Goal: Communication & Community: Answer question/provide support

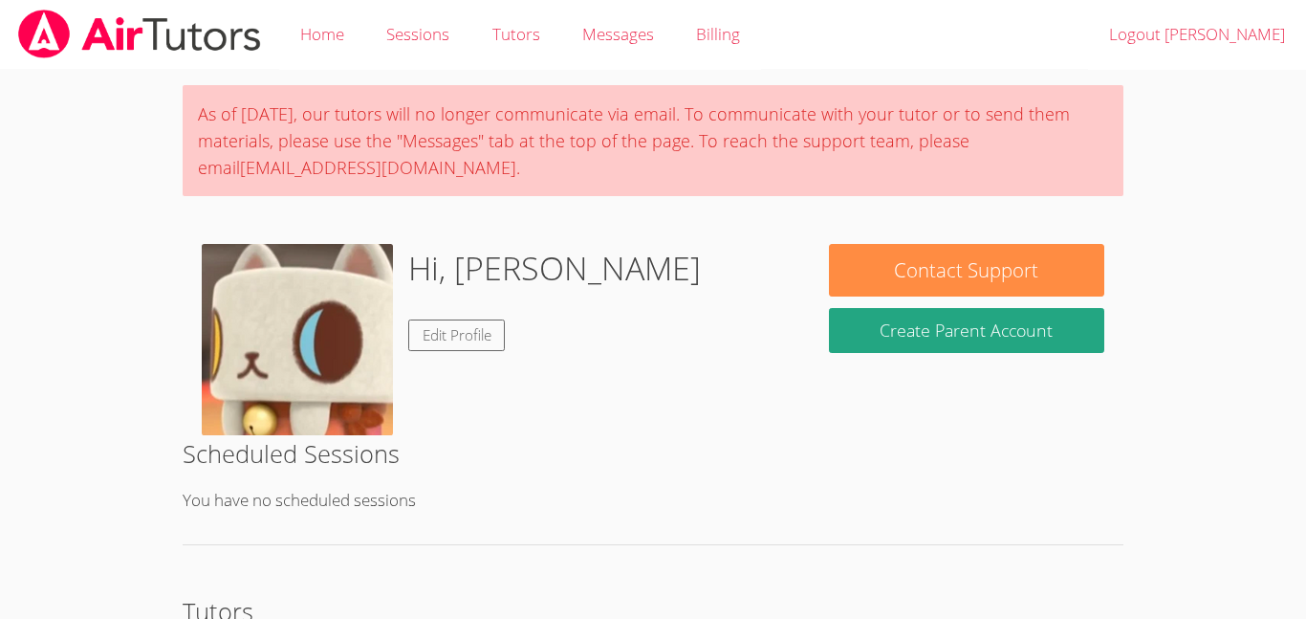
scroll to position [9, 0]
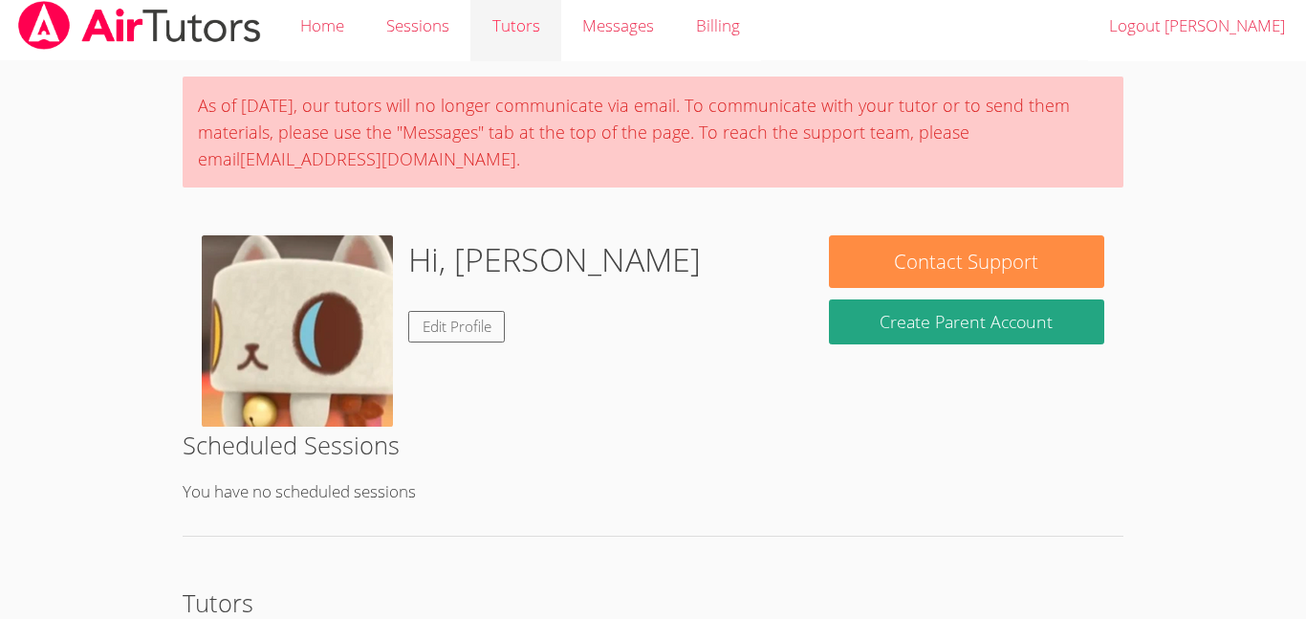
click at [559, 19] on link "Tutors" at bounding box center [515, 26] width 90 height 70
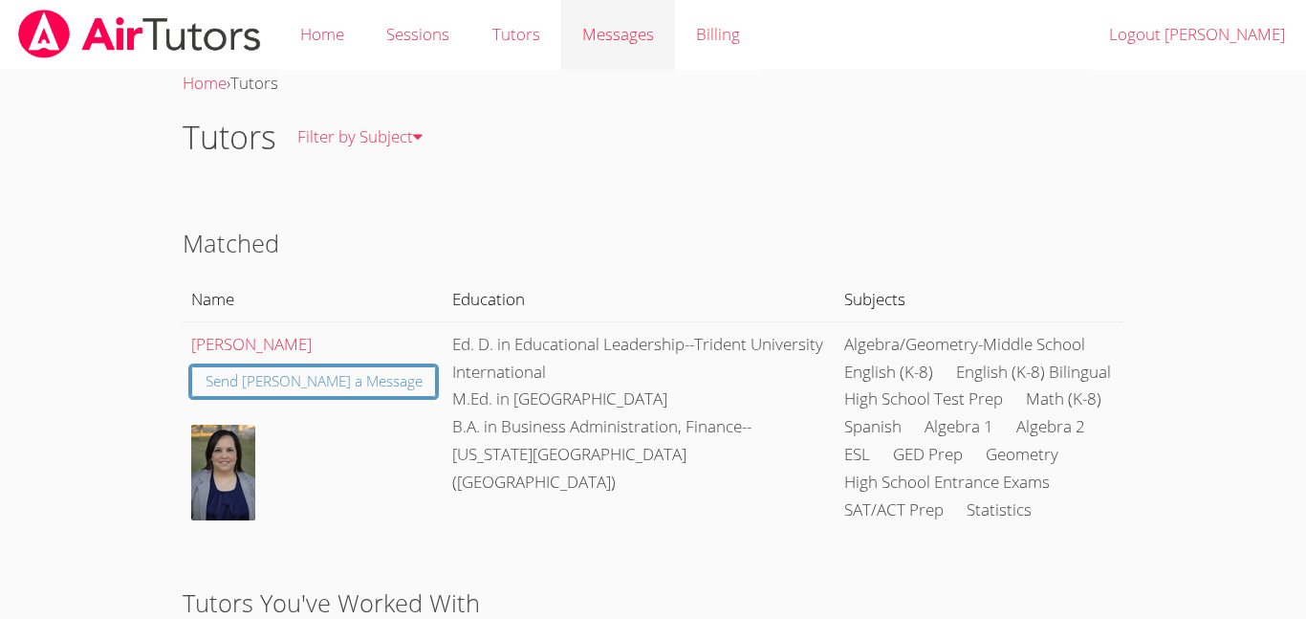
click at [589, 23] on span "Messages" at bounding box center [618, 34] width 72 height 22
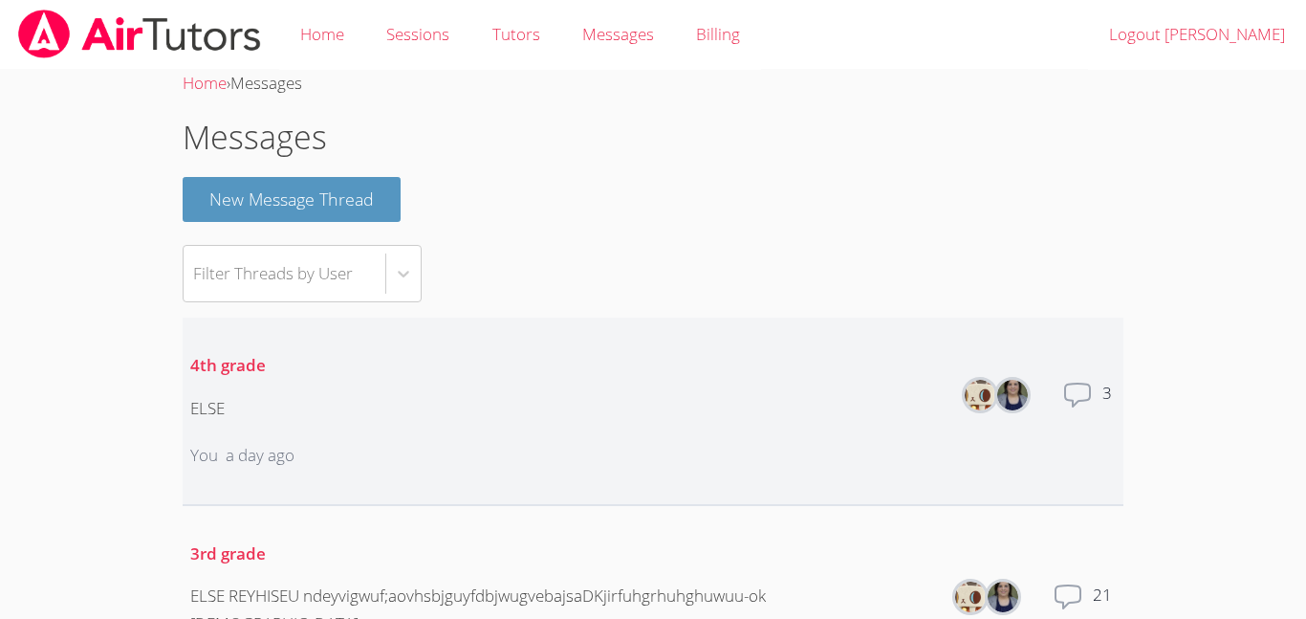
click at [303, 422] on li "4th grade ELSE You a day ago Members Total messages 3" at bounding box center [653, 411] width 941 height 188
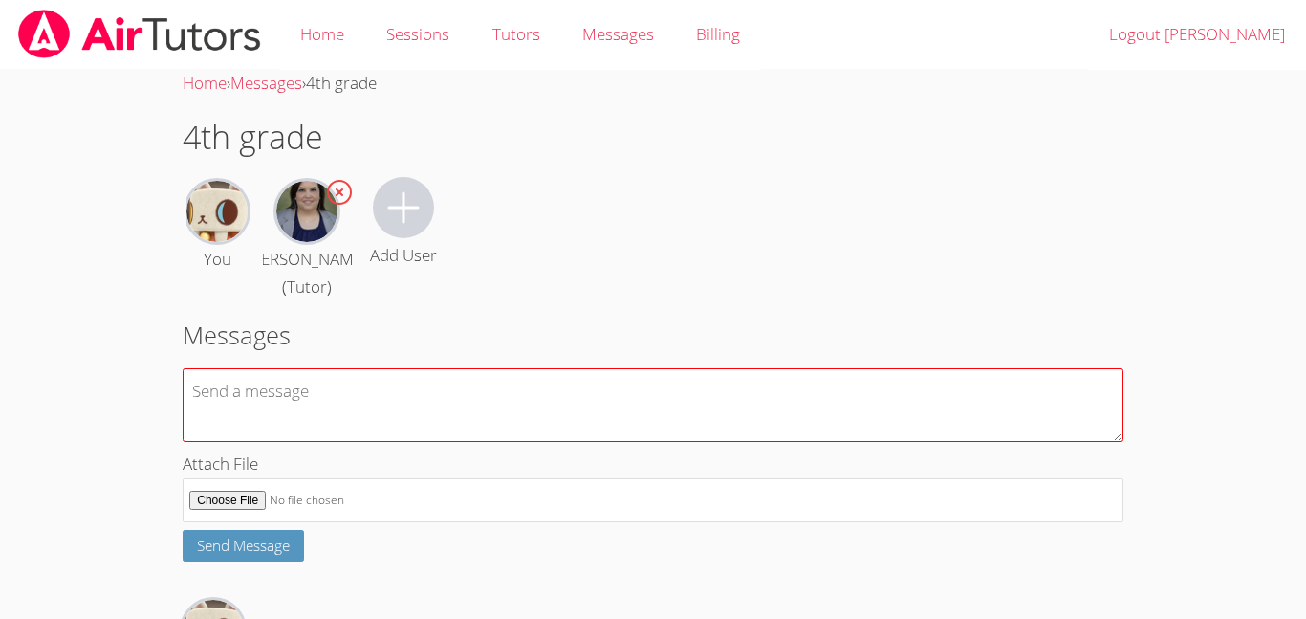
click at [305, 431] on textarea at bounding box center [653, 405] width 941 height 74
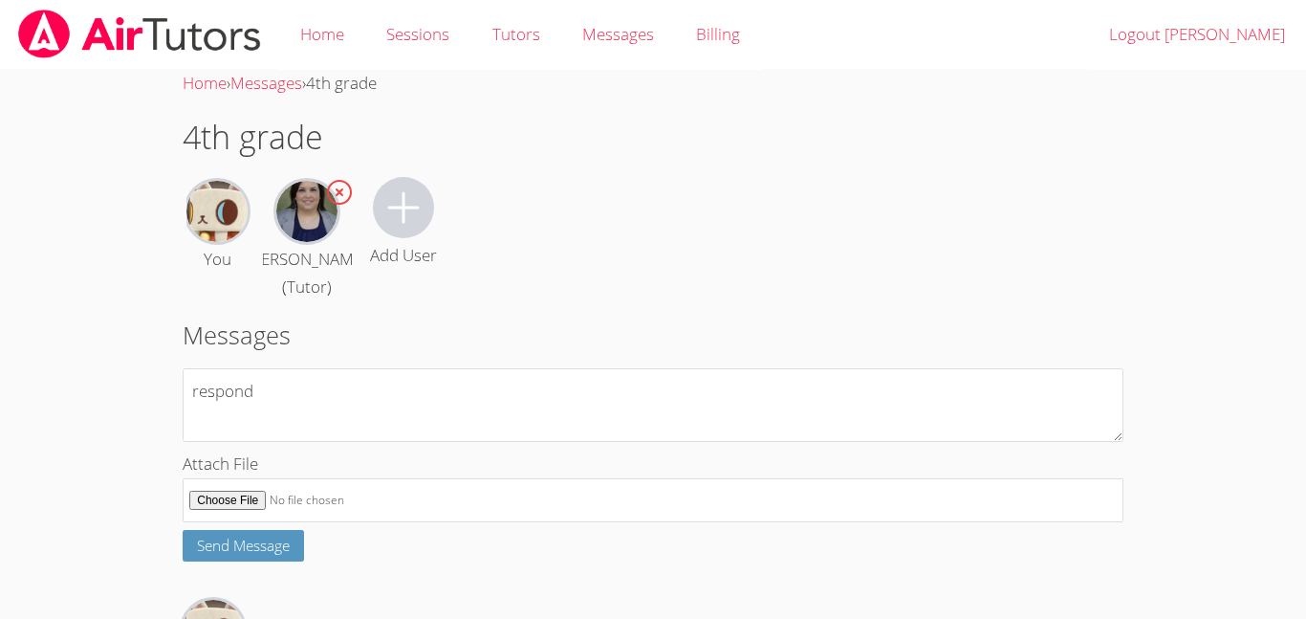
type textarea "respond"
click at [279, 555] on span "Send Message" at bounding box center [243, 545] width 93 height 19
click at [340, 34] on link "Home" at bounding box center [322, 35] width 86 height 70
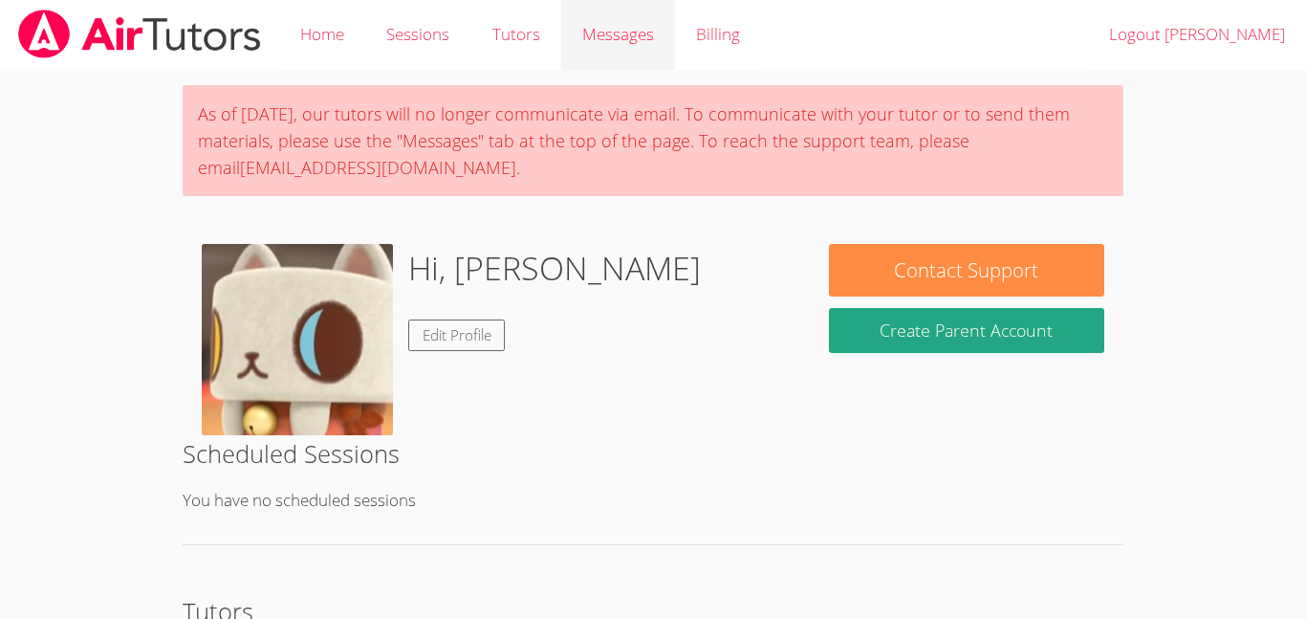
click at [628, 40] on span "Messages" at bounding box center [618, 34] width 72 height 22
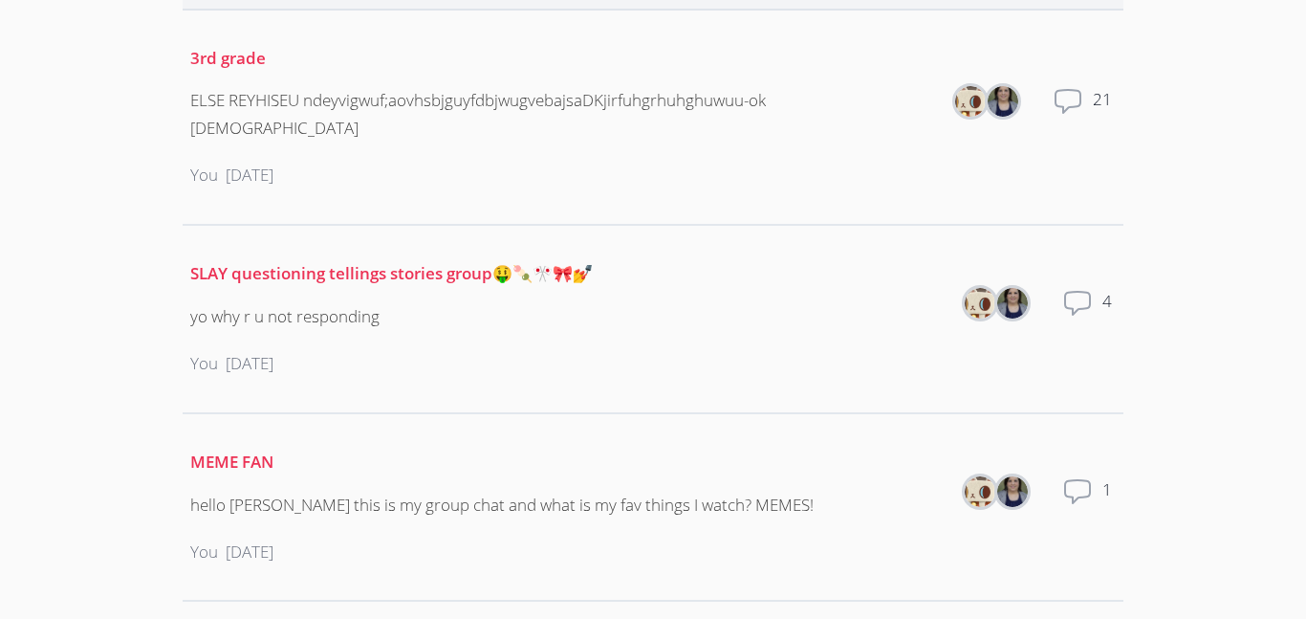
scroll to position [492, 0]
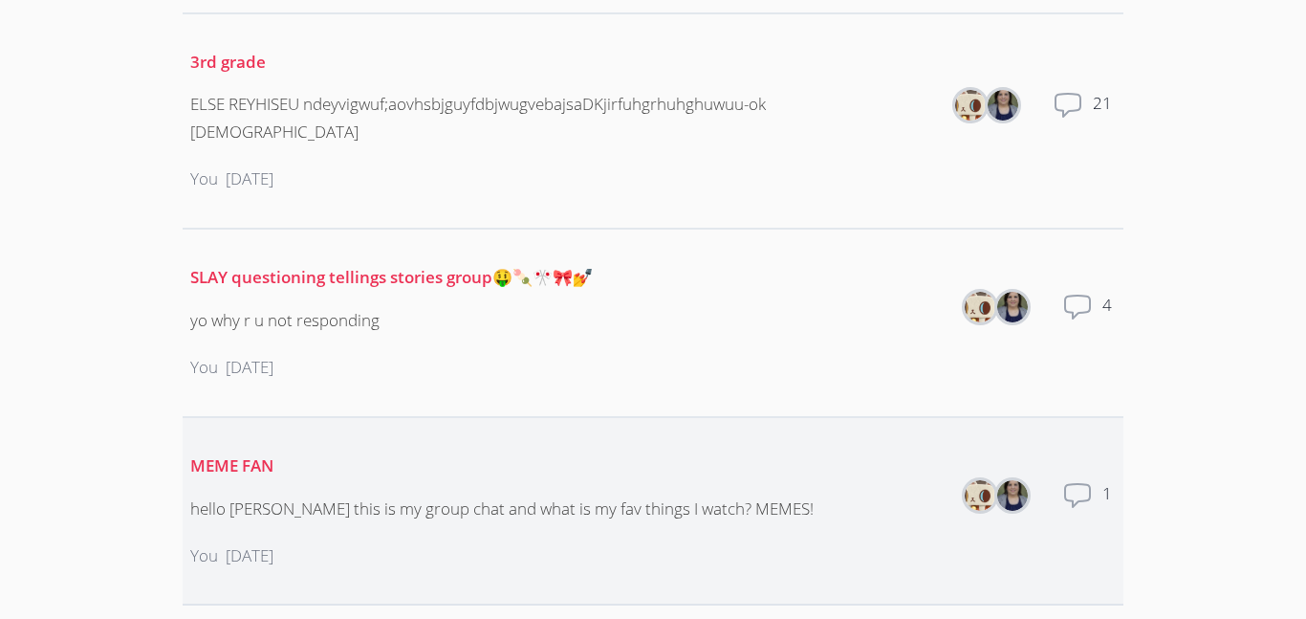
click at [286, 555] on div "You 5 months ago" at bounding box center [501, 556] width 623 height 58
